Goal: Check status: Check status

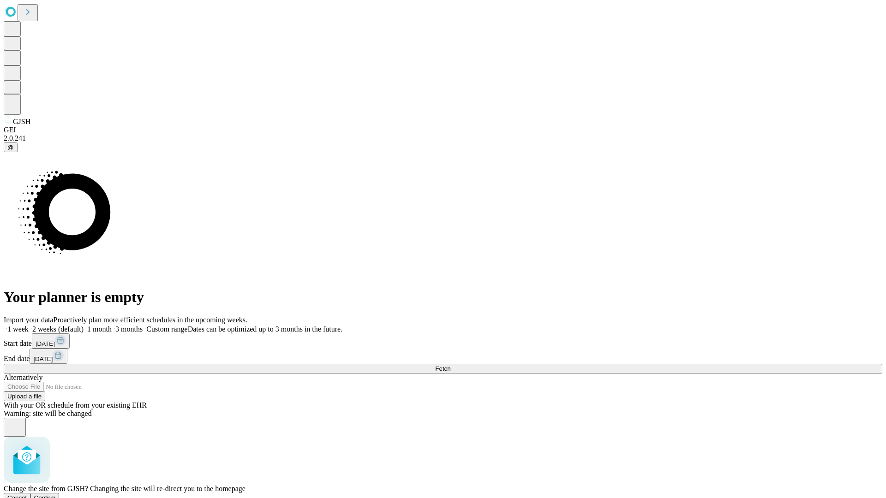
click at [56, 495] on span "Confirm" at bounding box center [45, 498] width 22 height 7
click at [29, 325] on label "1 week" at bounding box center [16, 329] width 25 height 8
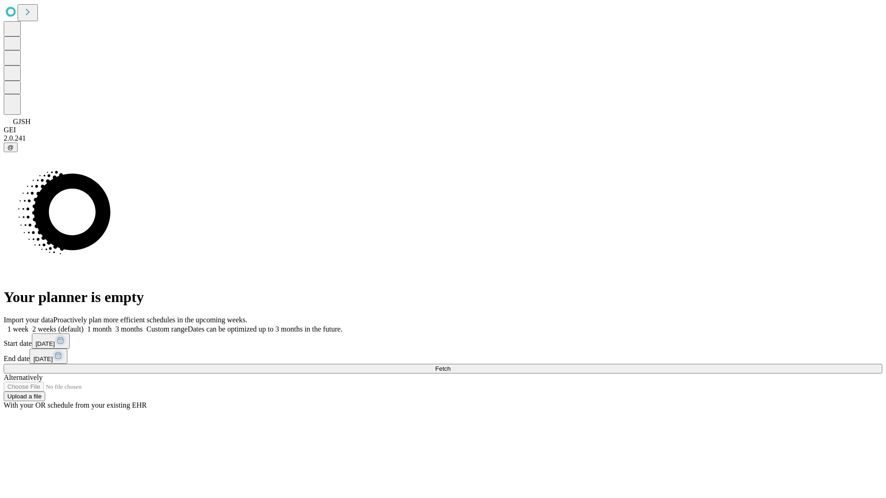
click at [450, 365] on span "Fetch" at bounding box center [442, 368] width 15 height 7
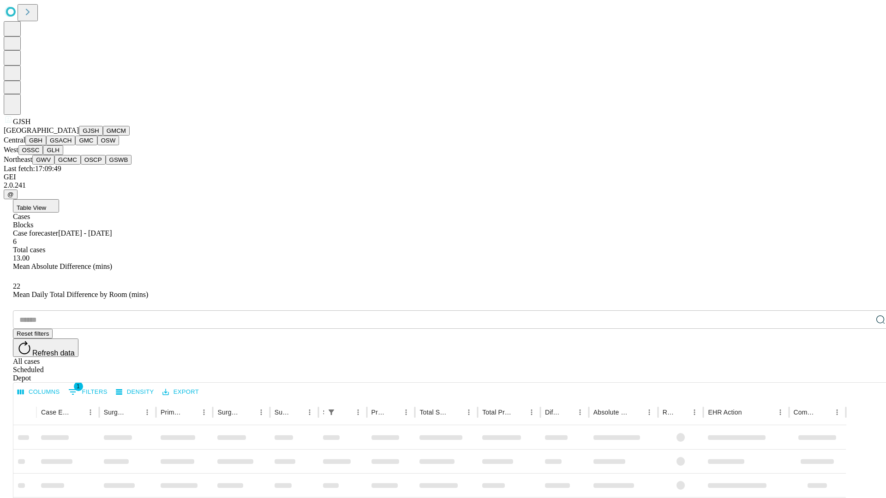
click at [103, 136] on button "GMCM" at bounding box center [116, 131] width 27 height 10
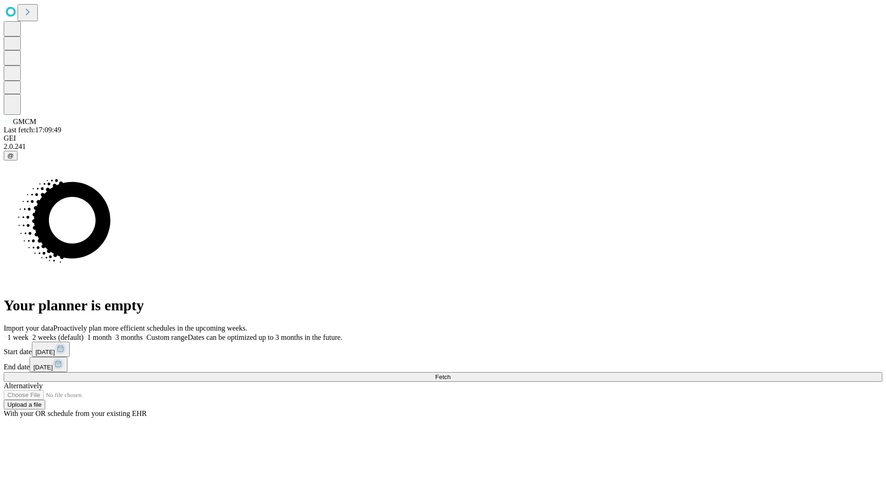
click at [450, 374] on span "Fetch" at bounding box center [442, 377] width 15 height 7
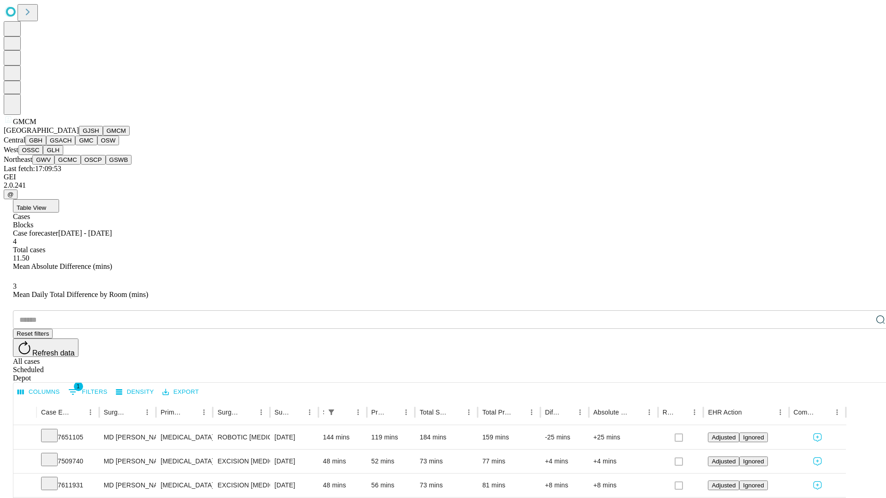
click at [46, 145] on button "GBH" at bounding box center [35, 141] width 21 height 10
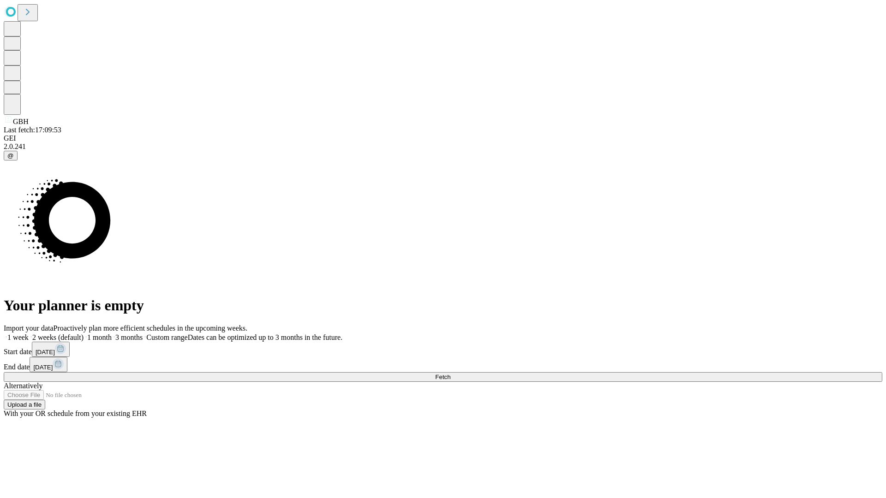
click at [450, 374] on span "Fetch" at bounding box center [442, 377] width 15 height 7
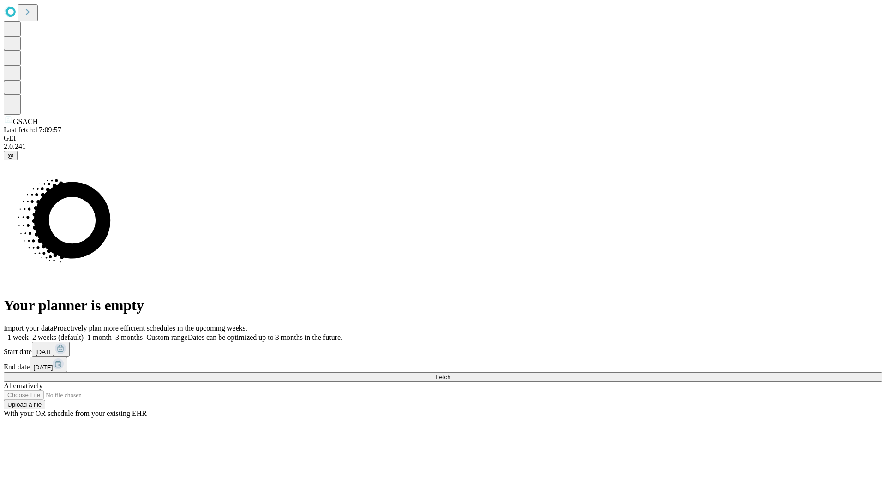
click at [29, 334] on label "1 week" at bounding box center [16, 338] width 25 height 8
click at [450, 374] on span "Fetch" at bounding box center [442, 377] width 15 height 7
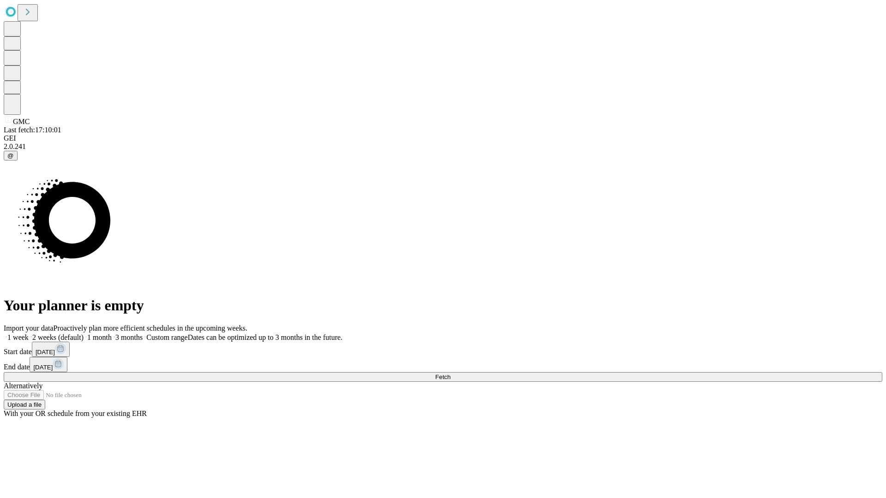
click at [29, 334] on label "1 week" at bounding box center [16, 338] width 25 height 8
click at [450, 374] on span "Fetch" at bounding box center [442, 377] width 15 height 7
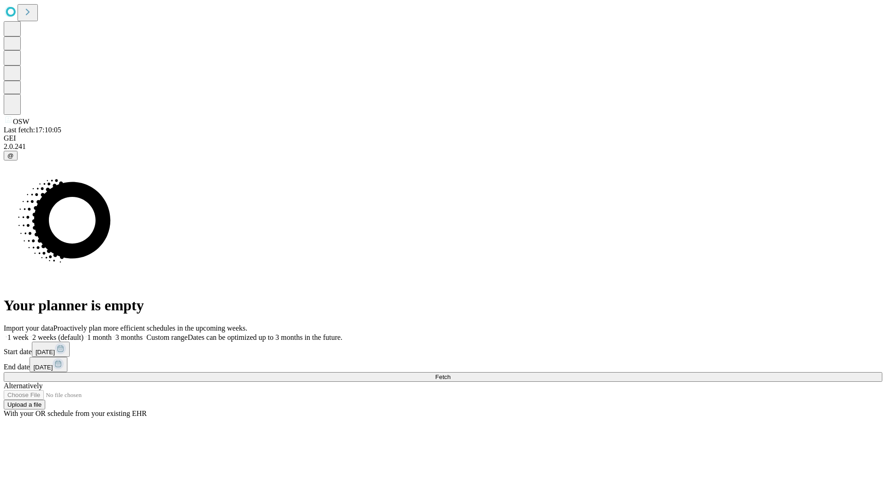
click at [29, 334] on label "1 week" at bounding box center [16, 338] width 25 height 8
click at [450, 374] on span "Fetch" at bounding box center [442, 377] width 15 height 7
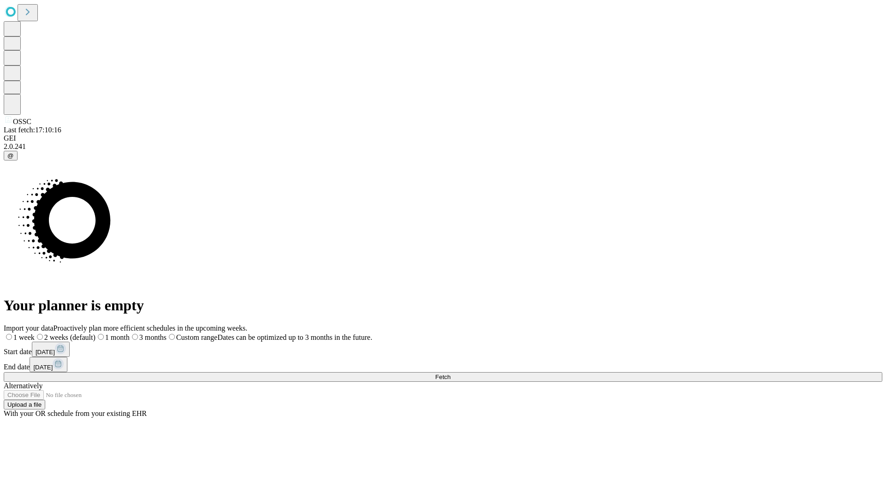
click at [35, 334] on label "1 week" at bounding box center [19, 338] width 31 height 8
click at [450, 374] on span "Fetch" at bounding box center [442, 377] width 15 height 7
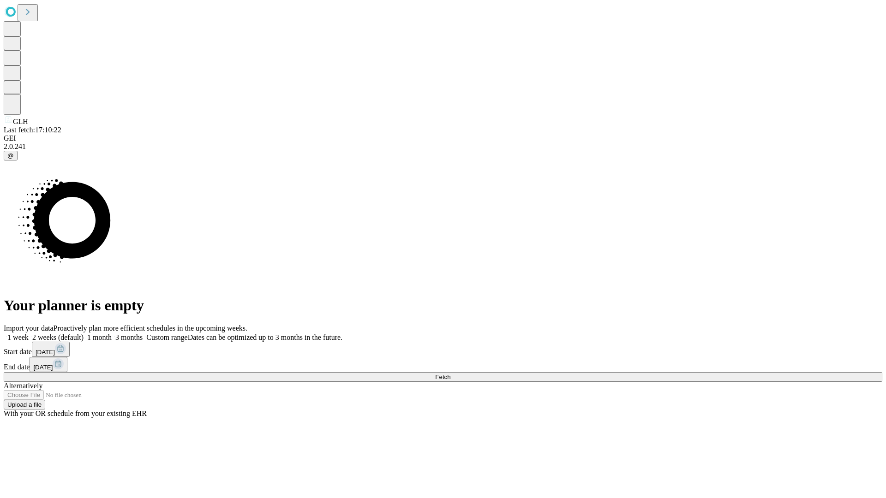
click at [450, 374] on span "Fetch" at bounding box center [442, 377] width 15 height 7
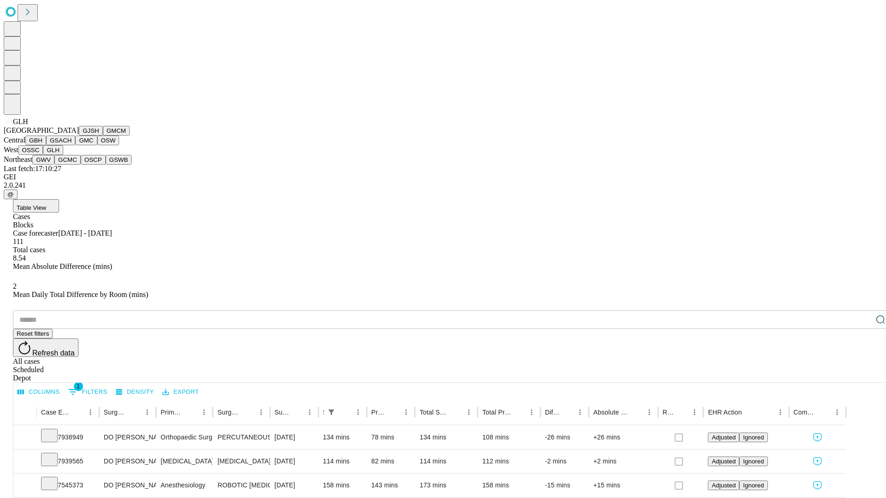
click at [54, 165] on button "GWV" at bounding box center [43, 160] width 22 height 10
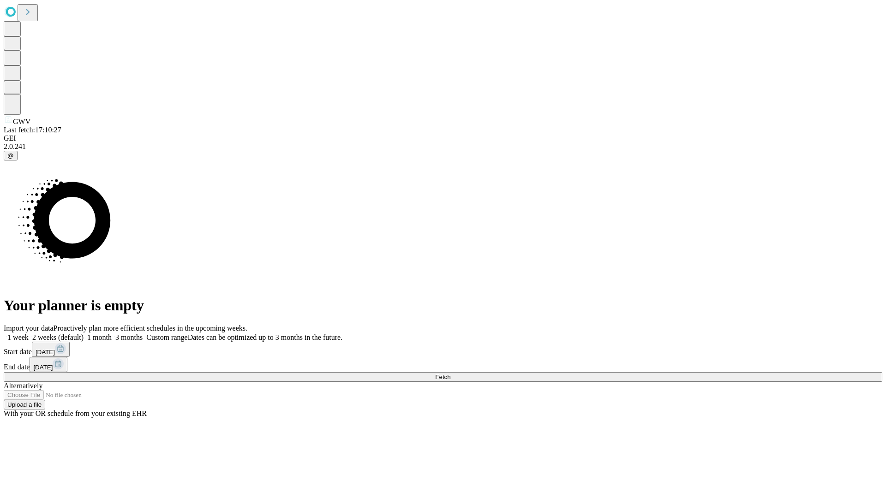
click at [29, 334] on label "1 week" at bounding box center [16, 338] width 25 height 8
click at [450, 374] on span "Fetch" at bounding box center [442, 377] width 15 height 7
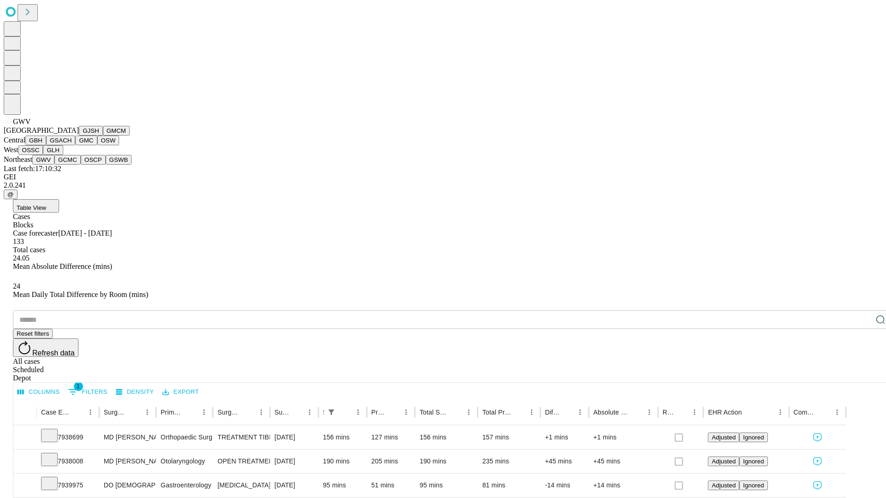
click at [72, 165] on button "GCMC" at bounding box center [67, 160] width 26 height 10
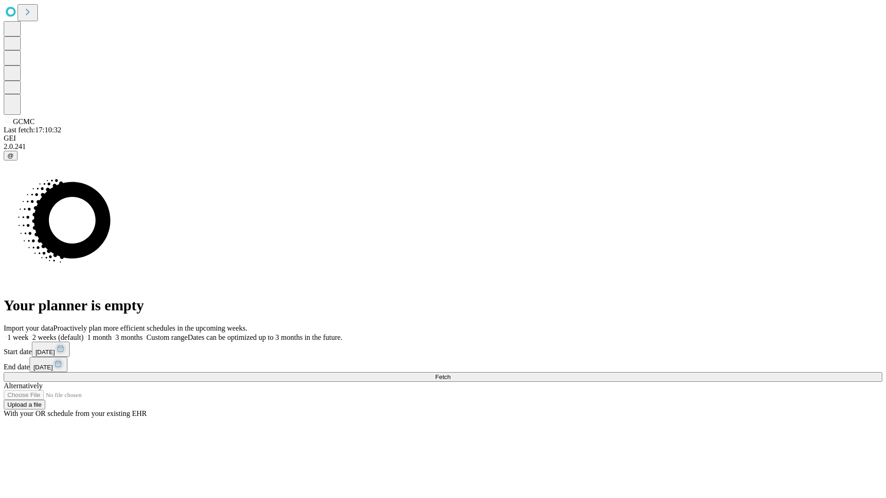
click at [450, 374] on span "Fetch" at bounding box center [442, 377] width 15 height 7
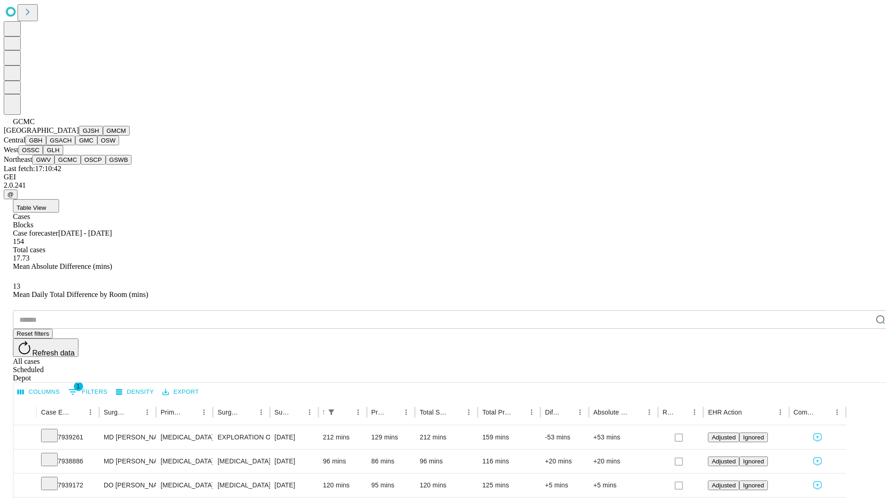
click at [81, 165] on button "OSCP" at bounding box center [93, 160] width 25 height 10
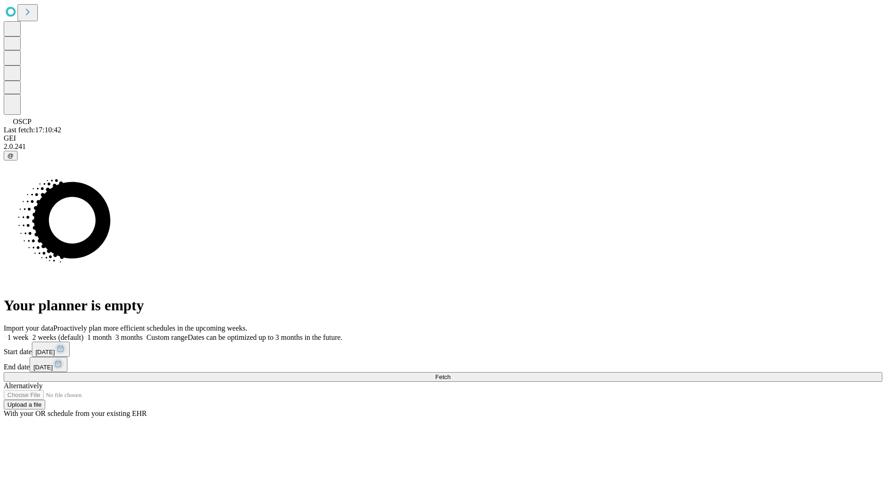
click at [29, 334] on label "1 week" at bounding box center [16, 338] width 25 height 8
click at [450, 374] on span "Fetch" at bounding box center [442, 377] width 15 height 7
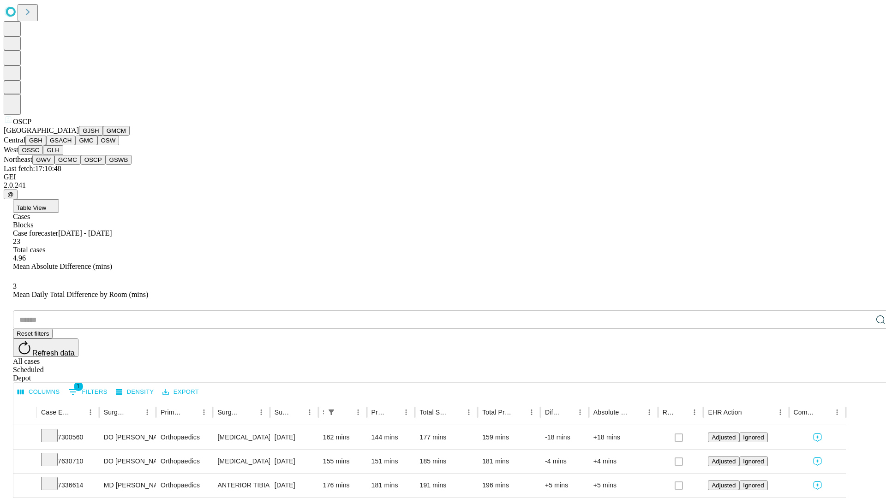
click at [106, 165] on button "GSWB" at bounding box center [119, 160] width 26 height 10
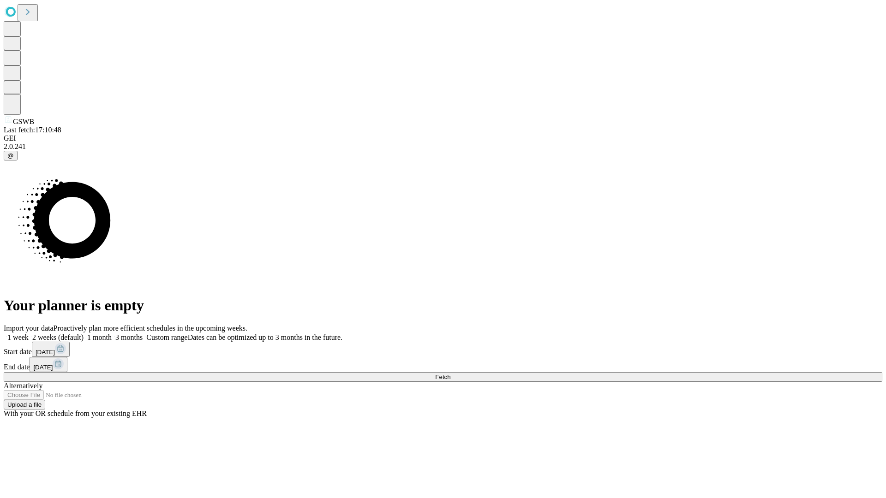
click at [29, 334] on label "1 week" at bounding box center [16, 338] width 25 height 8
click at [450, 374] on span "Fetch" at bounding box center [442, 377] width 15 height 7
